Goal: Information Seeking & Learning: Learn about a topic

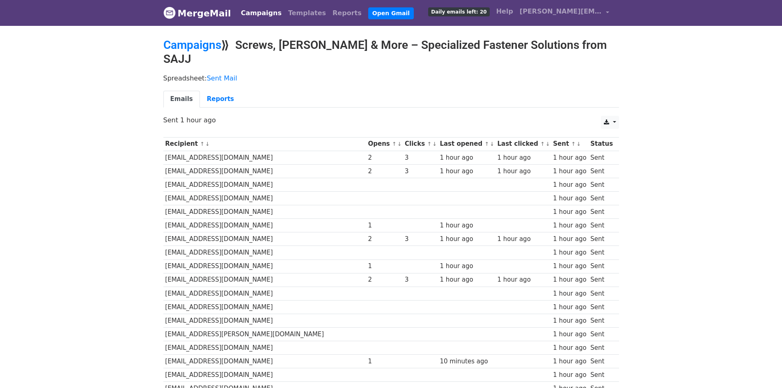
click at [209, 12] on link "MergeMail" at bounding box center [197, 13] width 68 height 17
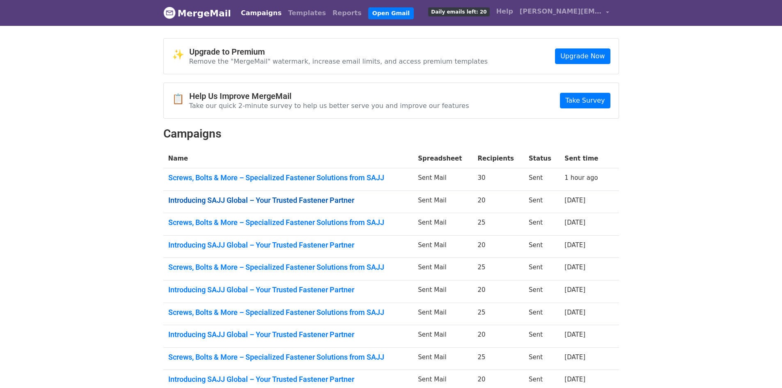
click at [294, 204] on link "Introducing SAJJ Global – Your Trusted Fastener Partner" at bounding box center [288, 200] width 240 height 9
click at [336, 226] on link "Screws, Bolts & More – Specialized Fastener Solutions from SAJJ" at bounding box center [288, 222] width 240 height 9
click at [346, 245] on link "Introducing SAJJ Global – Your Trusted Fastener Partner" at bounding box center [288, 245] width 240 height 9
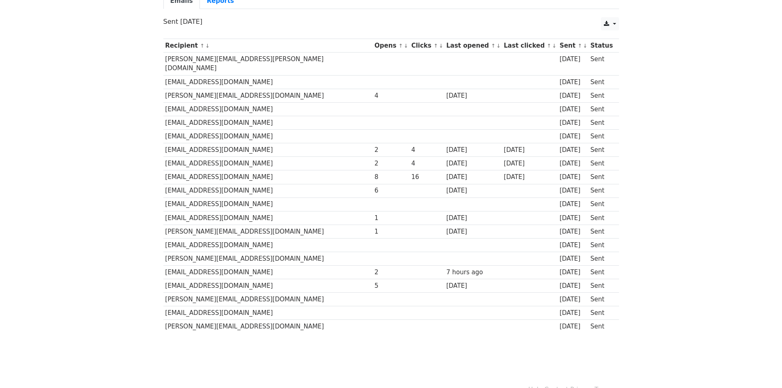
scroll to position [94, 0]
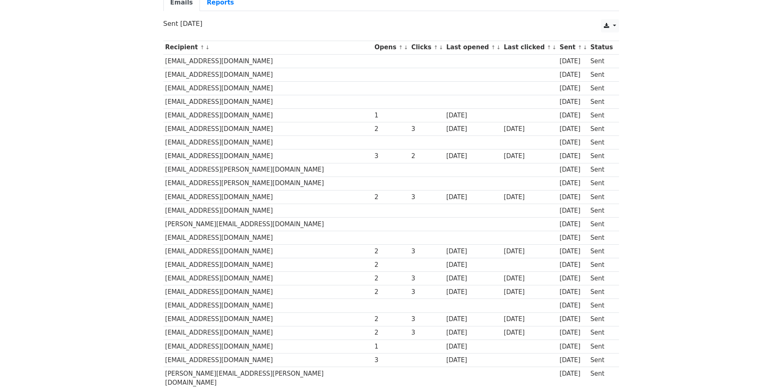
scroll to position [82, 0]
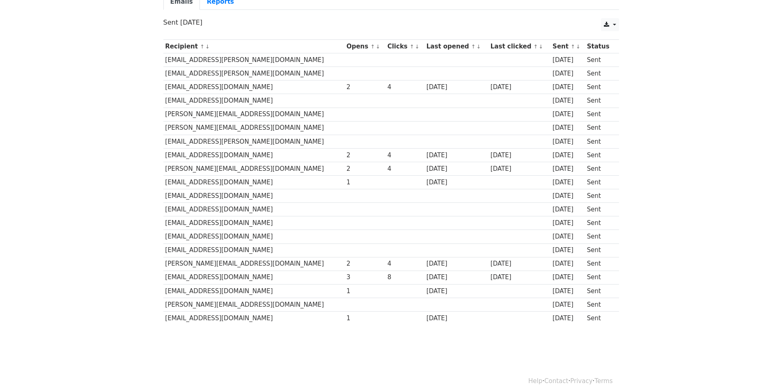
scroll to position [94, 0]
